Goal: Transaction & Acquisition: Purchase product/service

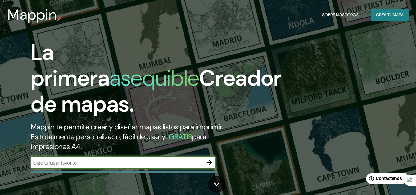
click at [147, 166] on input "text" at bounding box center [117, 162] width 173 height 7
type input "[GEOGRAPHIC_DATA]"
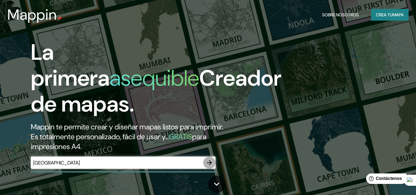
click at [211, 164] on icon "button" at bounding box center [209, 162] width 5 height 5
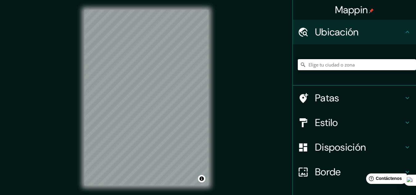
click at [330, 60] on input "Elige tu ciudad o zona" at bounding box center [357, 64] width 118 height 11
paste input "[GEOGRAPHIC_DATA], [GEOGRAPHIC_DATA], [GEOGRAPHIC_DATA]"
type input "[STREET_ADDRESS]"
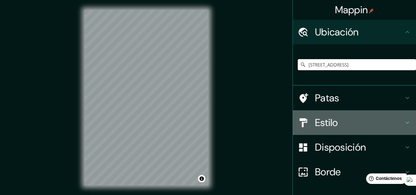
click at [334, 121] on h4 "Estilo" at bounding box center [359, 122] width 89 height 12
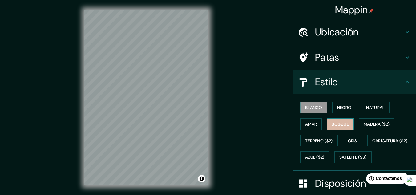
click at [338, 129] on button "Bosque" at bounding box center [340, 124] width 27 height 12
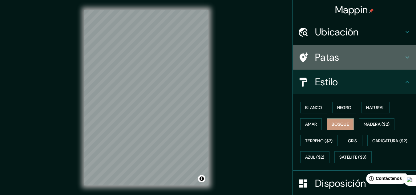
click at [365, 62] on h4 "Patas" at bounding box center [359, 57] width 89 height 12
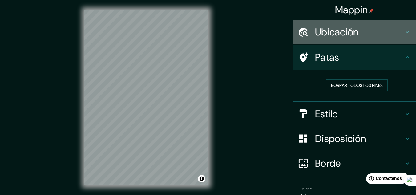
click at [404, 30] on icon at bounding box center [407, 31] width 7 height 7
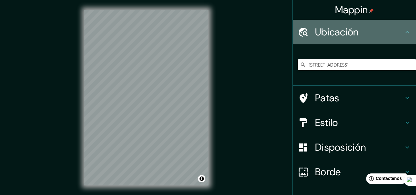
click at [404, 30] on icon at bounding box center [407, 31] width 7 height 7
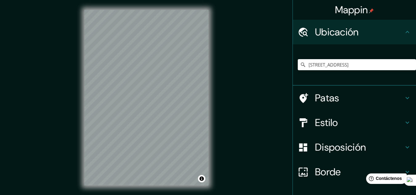
scroll to position [41, 0]
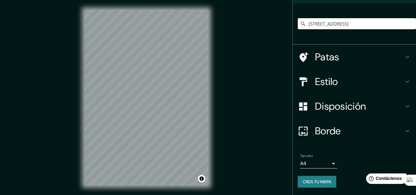
click at [368, 100] on h4 "Disposición" at bounding box center [359, 106] width 89 height 12
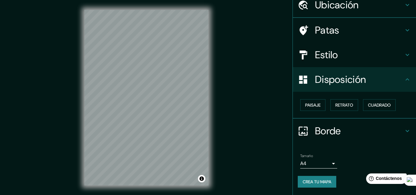
scroll to position [27, 0]
click at [315, 101] on font "Paisaje" at bounding box center [312, 105] width 15 height 8
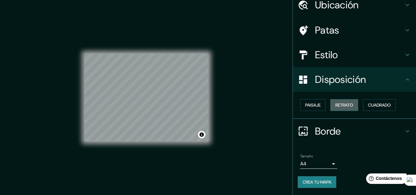
click at [341, 104] on font "Retrato" at bounding box center [344, 105] width 18 height 6
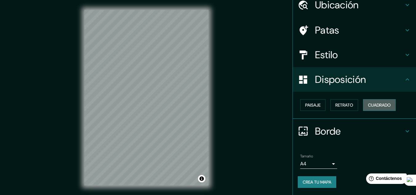
click at [369, 105] on font "Cuadrado" at bounding box center [379, 105] width 23 height 6
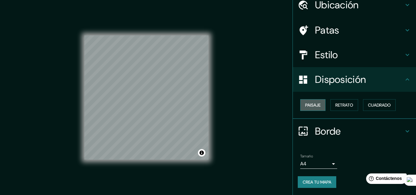
click at [310, 108] on font "Paisaje" at bounding box center [312, 105] width 15 height 6
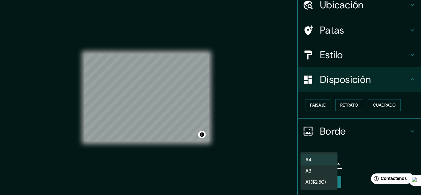
click at [327, 163] on body "Mappin [GEOGRAPHIC_DATA][PERSON_NAME][PERSON_NAME], [GEOGRAPHIC_DATA] Patas Est…" at bounding box center [210, 97] width 421 height 195
click at [331, 170] on li "A3" at bounding box center [318, 171] width 37 height 11
type input "a4"
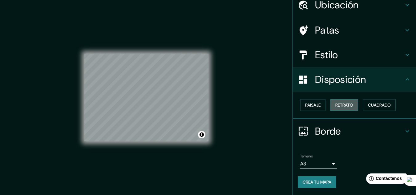
click at [343, 101] on font "Retrato" at bounding box center [344, 105] width 18 height 8
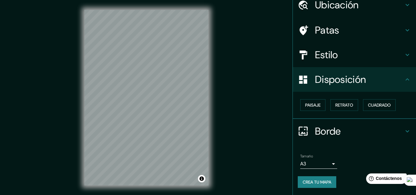
click at [73, 72] on div "Mappin [GEOGRAPHIC_DATA][PERSON_NAME][PERSON_NAME], [GEOGRAPHIC_DATA] Patas Est…" at bounding box center [208, 102] width 416 height 205
click at [203, 180] on button "Activar o desactivar atribución" at bounding box center [201, 178] width 7 height 7
click at [188, 180] on font "Mejorar este mapa" at bounding box center [180, 179] width 32 height 4
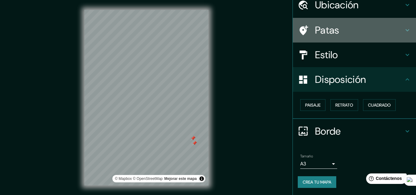
click at [380, 28] on h4 "Patas" at bounding box center [359, 30] width 89 height 12
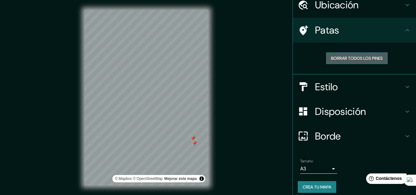
click at [366, 53] on button "Borrar todos los pines" at bounding box center [357, 58] width 62 height 12
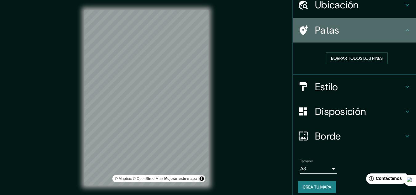
click at [384, 39] on div "Patas" at bounding box center [354, 30] width 123 height 25
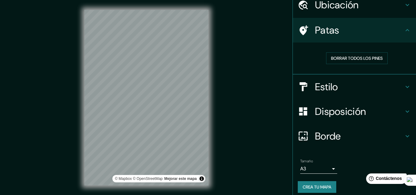
scroll to position [32, 0]
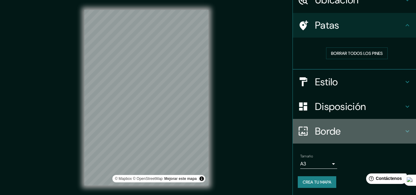
click at [371, 132] on h4 "Borde" at bounding box center [359, 131] width 89 height 12
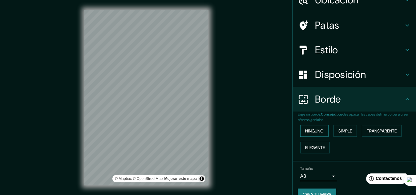
click at [321, 130] on button "Ninguno" at bounding box center [314, 131] width 28 height 12
click at [347, 128] on font "Simple" at bounding box center [346, 131] width 14 height 6
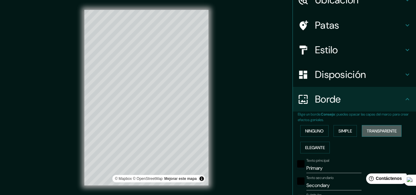
click at [376, 134] on font "Transparente" at bounding box center [382, 131] width 30 height 6
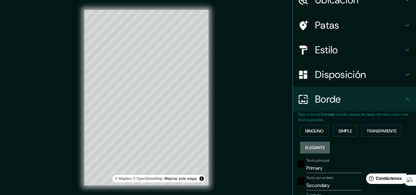
click at [306, 148] on font "Elegante" at bounding box center [315, 148] width 20 height 6
click at [313, 135] on font "Ninguno" at bounding box center [314, 131] width 18 height 8
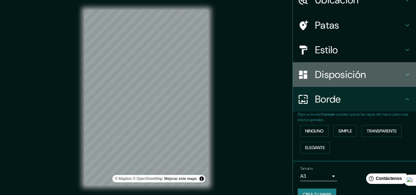
click at [349, 73] on font "Disposición" at bounding box center [340, 74] width 51 height 13
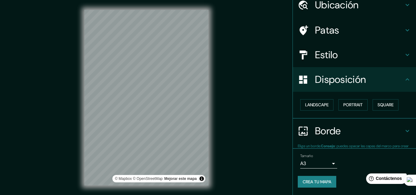
scroll to position [27, 0]
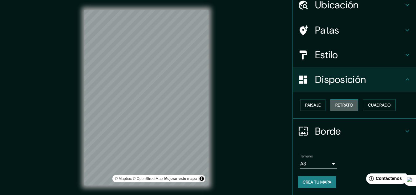
click at [349, 101] on button "Retrato" at bounding box center [345, 105] width 28 height 12
click at [373, 105] on font "Cuadrado" at bounding box center [379, 105] width 23 height 6
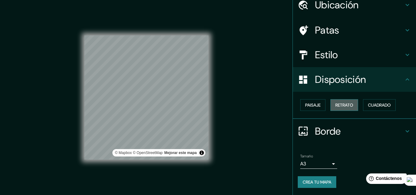
click at [342, 105] on font "Retrato" at bounding box center [344, 105] width 18 height 6
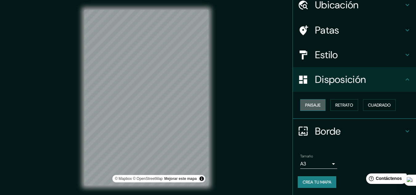
click at [314, 103] on font "Paisaje" at bounding box center [312, 105] width 15 height 6
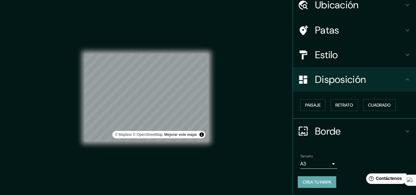
click at [325, 185] on font "Crea tu mapa" at bounding box center [317, 182] width 29 height 8
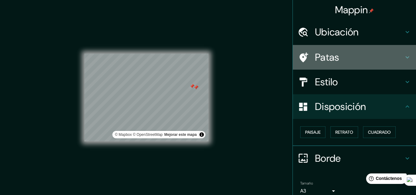
click at [365, 53] on h4 "Patas" at bounding box center [359, 57] width 89 height 12
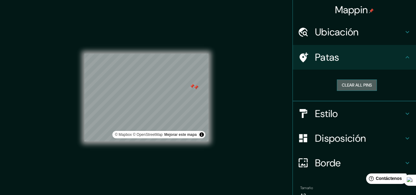
click at [353, 87] on button "Clear all pins" at bounding box center [357, 84] width 40 height 11
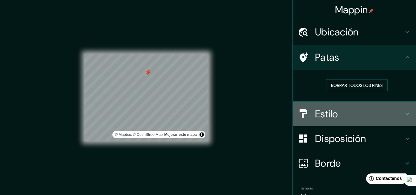
click at [382, 117] on h4 "Estilo" at bounding box center [359, 114] width 89 height 12
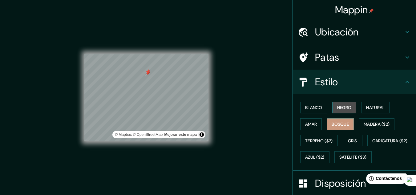
click at [336, 103] on button "Negro" at bounding box center [344, 108] width 24 height 12
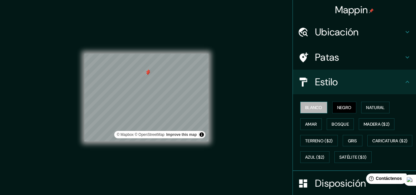
click at [316, 105] on font "Blanco" at bounding box center [313, 108] width 17 height 6
click at [337, 107] on font "Negro" at bounding box center [344, 108] width 14 height 6
click at [362, 104] on button "Natural" at bounding box center [375, 108] width 28 height 12
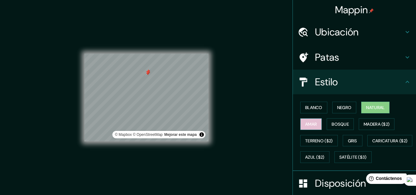
click at [307, 119] on button "Amar" at bounding box center [311, 124] width 22 height 12
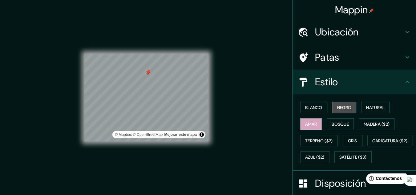
click at [337, 111] on font "Negro" at bounding box center [344, 108] width 14 height 8
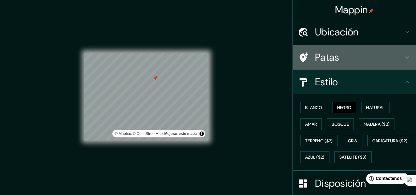
click at [347, 57] on h4 "Patas" at bounding box center [359, 57] width 89 height 12
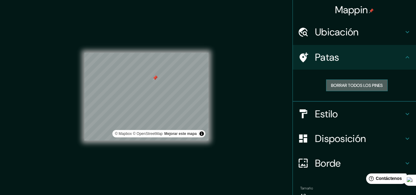
click at [346, 88] on font "Borrar todos los pines" at bounding box center [357, 86] width 52 height 6
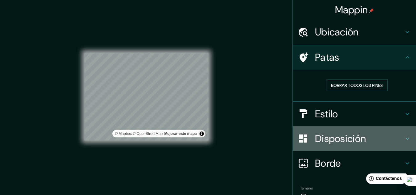
click at [350, 139] on font "Disposición" at bounding box center [340, 138] width 51 height 13
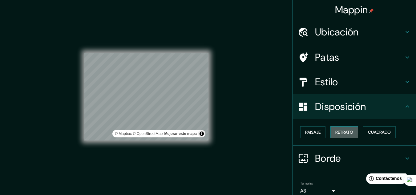
click at [342, 129] on font "Retrato" at bounding box center [344, 132] width 18 height 8
